Goal: Task Accomplishment & Management: Manage account settings

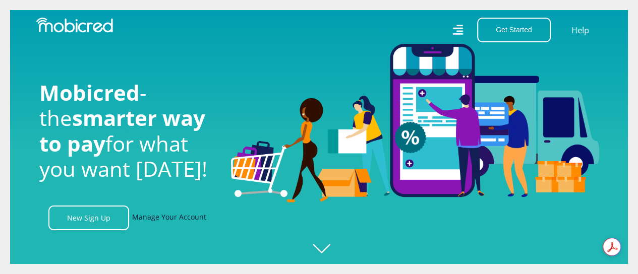
click at [160, 225] on link "Manage Your Account" at bounding box center [169, 218] width 74 height 25
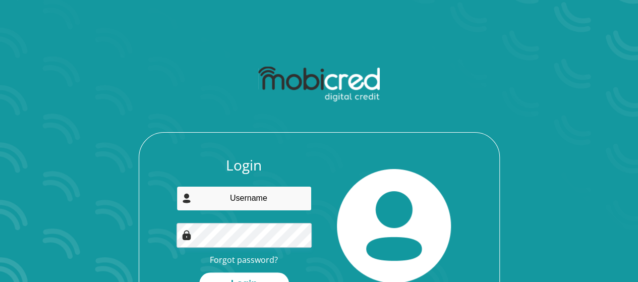
type input "philanderjinto@gmail.com"
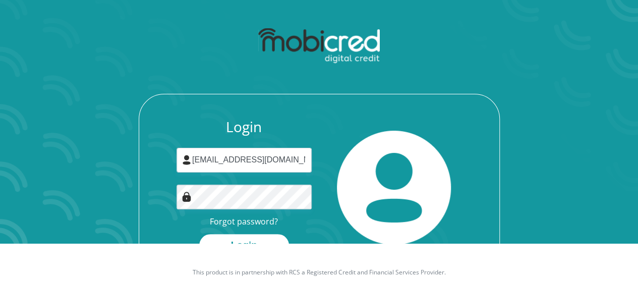
scroll to position [60, 0]
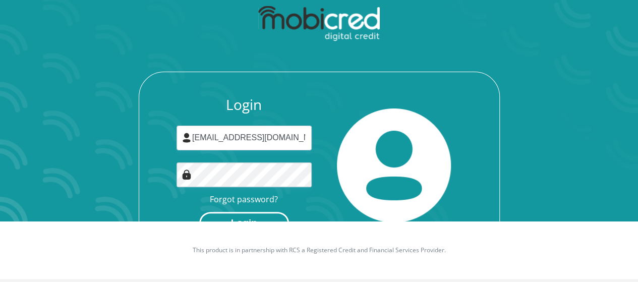
click at [240, 216] on button "Login" at bounding box center [244, 223] width 90 height 23
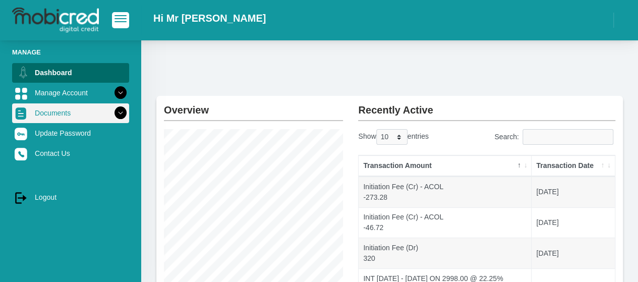
click at [102, 115] on link "Documents" at bounding box center [70, 112] width 117 height 19
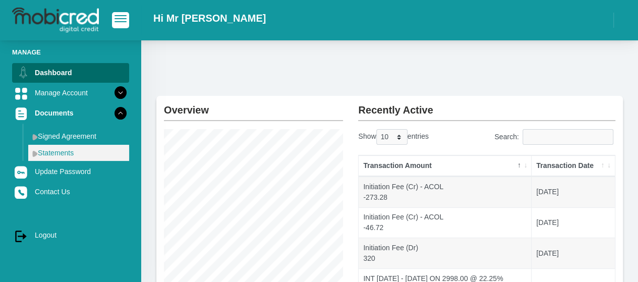
click at [79, 151] on link "Statements" at bounding box center [78, 153] width 101 height 16
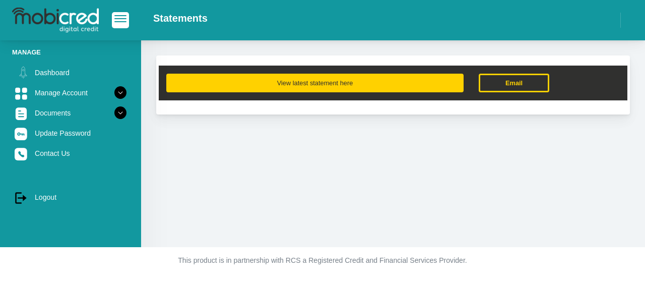
click at [351, 86] on button "View latest statement here" at bounding box center [314, 83] width 297 height 19
